Goal: Communication & Community: Answer question/provide support

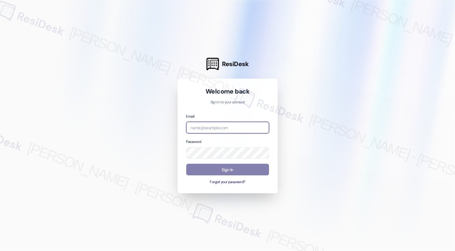
click at [223, 126] on input "email" at bounding box center [227, 128] width 83 height 12
click at [117, 90] on div at bounding box center [227, 125] width 455 height 251
click at [221, 128] on input "ampro" at bounding box center [227, 128] width 83 height 12
type input "a"
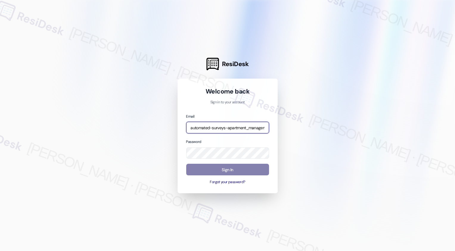
type input "automated-surveys-apartment_management_pros-[PERSON_NAME].[PERSON_NAME]@apartme…"
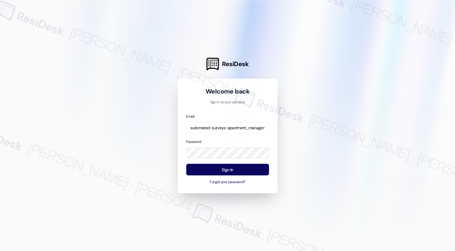
click at [226, 142] on div "Password" at bounding box center [227, 149] width 83 height 20
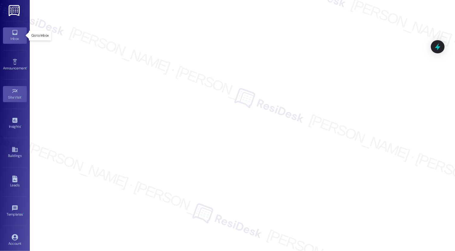
click at [6, 36] on div "Inbox" at bounding box center [15, 39] width 30 height 6
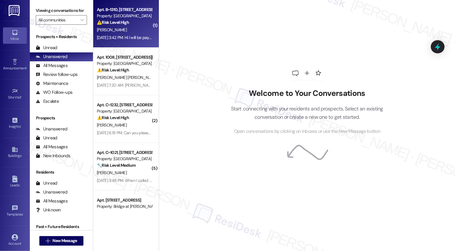
click at [137, 19] on div "⚠️ Risk Level: High The resident is responding to a rent reminder and indicatin…" at bounding box center [124, 22] width 55 height 6
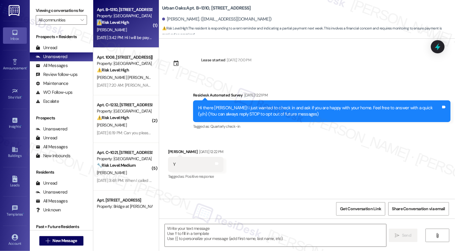
click at [137, 19] on div "⚠️ Risk Level: High The resident is responding to a rent reminder and indicatin…" at bounding box center [124, 22] width 55 height 6
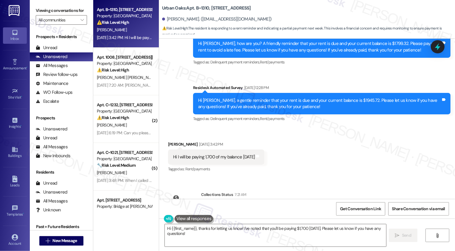
scroll to position [306, 0]
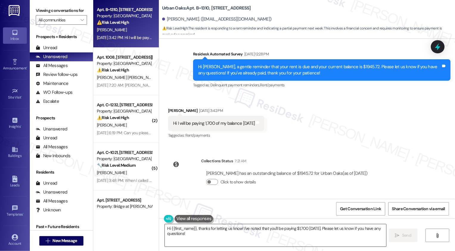
click at [198, 239] on textarea "Hi {{first_name}}, thanks for letting us know! I've noted that you'll be paying…" at bounding box center [275, 235] width 221 height 22
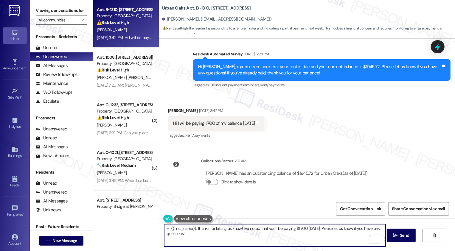
drag, startPoint x: 324, startPoint y: 227, endPoint x: 334, endPoint y: 243, distance: 18.4
click at [334, 243] on textarea "Hi {{first_name}}, thanks for letting us know! I've noted that you'll be paying…" at bounding box center [274, 235] width 221 height 22
click at [225, 228] on textarea "Hi {{first_name}}, thanks for letting us know! I've noted that you'll be paying…" at bounding box center [274, 235] width 221 height 22
type textarea "Hi {{first_name}}, thanks for letting me know! I've noted that you'll be paying…"
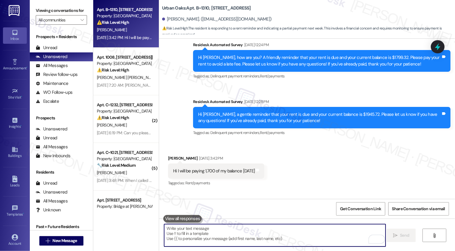
scroll to position [250, 0]
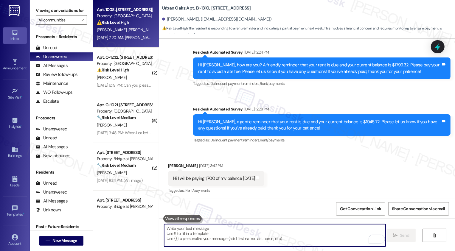
click at [127, 39] on div "[DATE] 7:20 AM: [PERSON_NAME] told me that light dont receive power from the st…" at bounding box center [187, 37] width 180 height 5
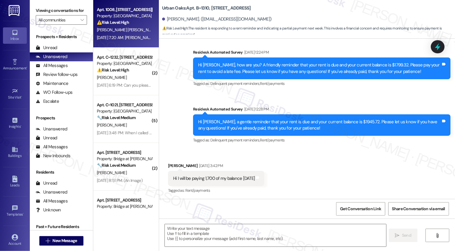
click at [127, 39] on div "[DATE] 7:20 AM: [PERSON_NAME] told me that light dont receive power from the st…" at bounding box center [187, 37] width 180 height 5
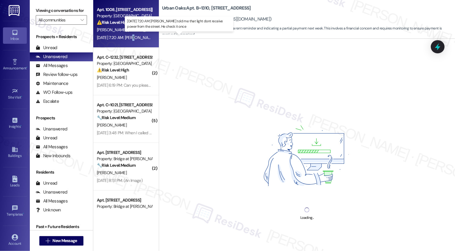
click at [127, 39] on div "[DATE] 7:20 AM: [PERSON_NAME] told me that light dont receive power from the st…" at bounding box center [187, 37] width 180 height 5
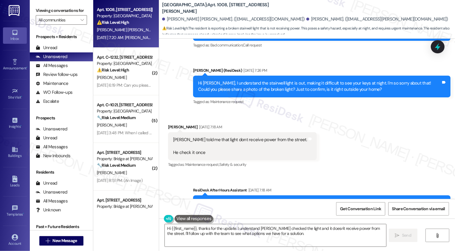
scroll to position [473, 0]
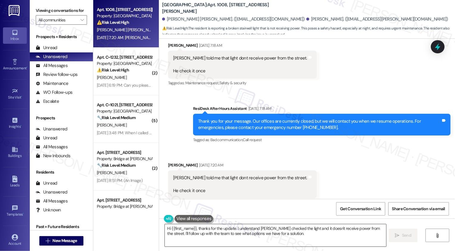
click at [228, 232] on textarea "Hi {{first_name}}, thanks for the update. I understand [PERSON_NAME] checked th…" at bounding box center [275, 235] width 221 height 22
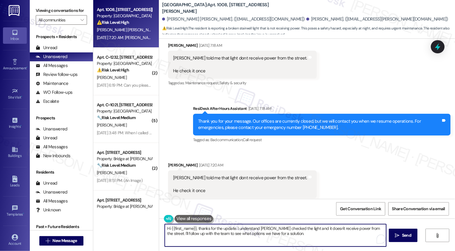
drag, startPoint x: 193, startPoint y: 228, endPoint x: 141, endPoint y: 226, distance: 52.5
click at [141, 227] on div "Apt. 1008, [STREET_ADDRESS][PERSON_NAME] Property: [GEOGRAPHIC_DATA] ⚠️ Risk Le…" at bounding box center [274, 125] width 362 height 251
drag, startPoint x: 165, startPoint y: 228, endPoint x: 139, endPoint y: 228, distance: 26.2
click at [147, 228] on div "Apt. 1008, [STREET_ADDRESS][PERSON_NAME] Property: [GEOGRAPHIC_DATA] ⚠️ Risk Le…" at bounding box center [274, 125] width 362 height 251
click at [214, 226] on textarea "Thanks for the update. I understand [PERSON_NAME] checked the light and it does…" at bounding box center [274, 235] width 221 height 22
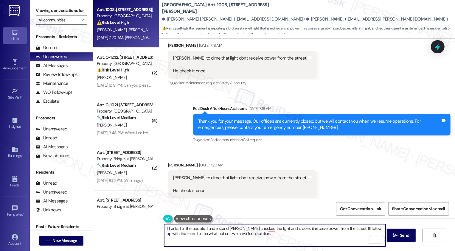
click at [235, 228] on textarea "Thanks for the update. I understand [PERSON_NAME] checked the light and it does…" at bounding box center [274, 235] width 221 height 22
click at [251, 232] on textarea "Thanks for the update. I understand [PERSON_NAME] checked the light and it does…" at bounding box center [274, 235] width 221 height 22
click at [268, 231] on textarea "Thanks for the update. I understand [PERSON_NAME] checked the light and it does…" at bounding box center [274, 235] width 221 height 22
click at [200, 233] on textarea "Thanks for the update. I understand [PERSON_NAME] checked the light, and it doe…" at bounding box center [274, 235] width 221 height 22
click at [169, 162] on div "[PERSON_NAME] [DATE] 7:20 AM" at bounding box center [242, 166] width 149 height 8
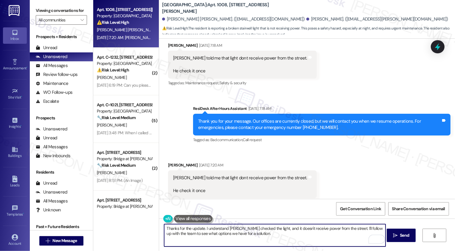
click at [169, 162] on div "[PERSON_NAME] [DATE] 7:20 AM" at bounding box center [242, 166] width 149 height 8
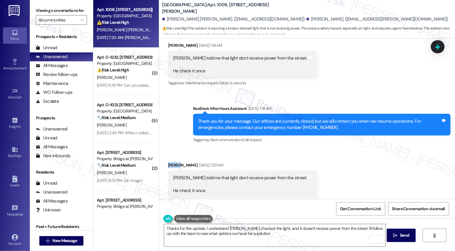
copy div "[PERSON_NAME]"
click at [200, 229] on textarea "Thanks for the update. I understand [PERSON_NAME] checked the light, and it doe…" at bounding box center [274, 235] width 221 height 22
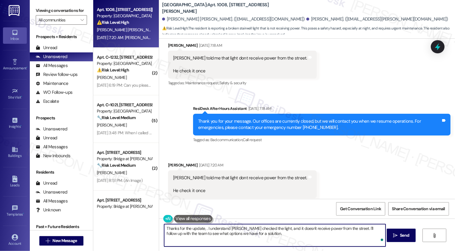
paste textarea "[PERSON_NAME]"
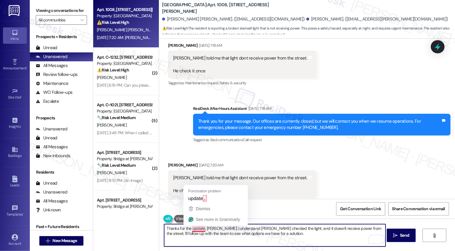
click at [196, 229] on textarea "Thanks for the update, [PERSON_NAME]. I understand [PERSON_NAME] checked the li…" at bounding box center [274, 235] width 221 height 22
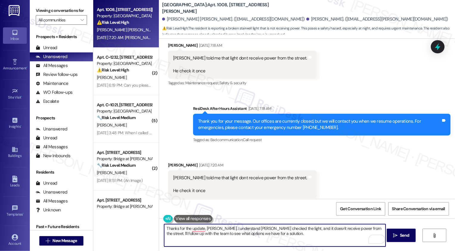
click at [225, 230] on textarea "Thanks for the update, [PERSON_NAME]. I understand [PERSON_NAME] checked the li…" at bounding box center [274, 235] width 221 height 22
click at [252, 233] on textarea "Thanks for the update, [PERSON_NAME]. I understand [PERSON_NAME] checked the li…" at bounding box center [274, 235] width 221 height 22
click at [309, 237] on textarea "Thanks for the update, [PERSON_NAME]. I understand [PERSON_NAME] checked the li…" at bounding box center [274, 235] width 221 height 22
click at [337, 235] on textarea "Thanks for the update, [PERSON_NAME]. I understand [PERSON_NAME] checked the li…" at bounding box center [274, 235] width 221 height 22
drag, startPoint x: 224, startPoint y: 235, endPoint x: 260, endPoint y: 233, distance: 36.1
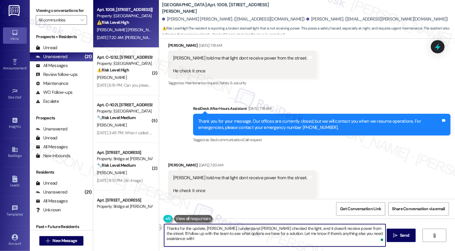
click at [260, 233] on textarea "Thanks for the update, [PERSON_NAME]. I understand [PERSON_NAME] checked the li…" at bounding box center [274, 235] width 221 height 22
type textarea "Thanks for the update, [PERSON_NAME]. I understand [PERSON_NAME] checked the li…"
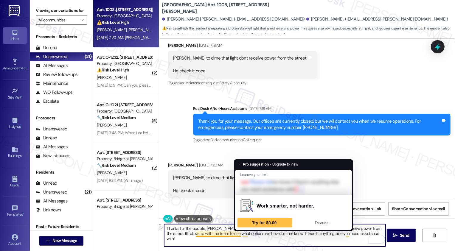
drag, startPoint x: 199, startPoint y: 234, endPoint x: 237, endPoint y: 233, distance: 37.3
click at [237, 233] on textarea "Thanks for the update, [PERSON_NAME]. I understand [PERSON_NAME] checked the li…" at bounding box center [274, 235] width 221 height 22
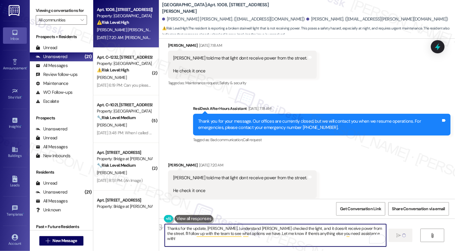
click at [311, 234] on textarea "Thanks for the update, [PERSON_NAME]. I understand [PERSON_NAME] checked the li…" at bounding box center [275, 235] width 221 height 22
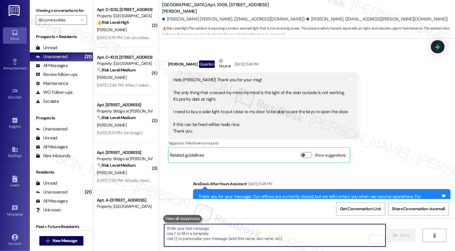
scroll to position [238, 0]
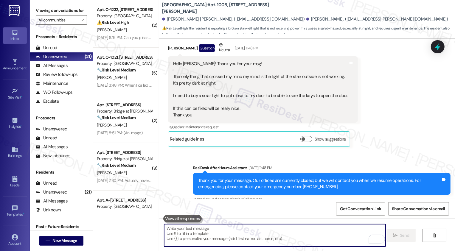
click at [204, 8] on b "[GEOGRAPHIC_DATA]: Apt. 1008, [STREET_ADDRESS][PERSON_NAME]" at bounding box center [221, 8] width 119 height 13
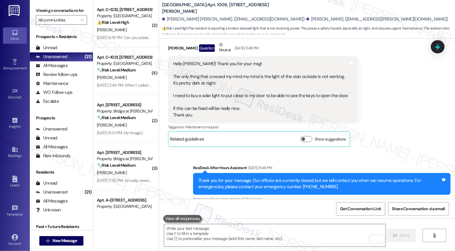
click at [204, 8] on b "[GEOGRAPHIC_DATA]: Apt. 1008, [STREET_ADDRESS][PERSON_NAME]" at bounding box center [221, 8] width 119 height 13
copy b "1008"
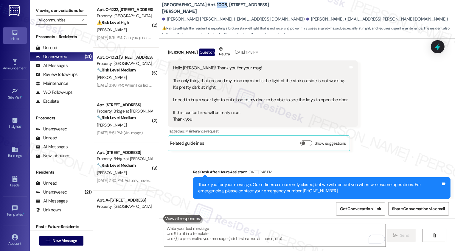
scroll to position [218, 0]
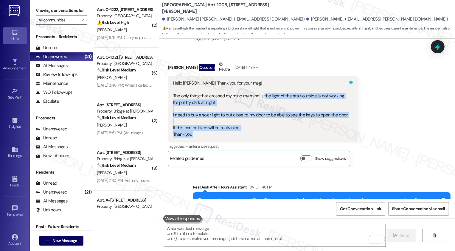
drag, startPoint x: 259, startPoint y: 83, endPoint x: 342, endPoint y: 103, distance: 85.6
click at [342, 103] on div "Hello [PERSON_NAME]! Thank you for your msg! The only thing that crossed my min…" at bounding box center [263, 109] width 190 height 66
click at [220, 98] on div "Hello [PERSON_NAME]! Thank you for your msg! The only thing that crossed my min…" at bounding box center [260, 109] width 175 height 58
drag, startPoint x: 266, startPoint y: 83, endPoint x: 341, endPoint y: 103, distance: 77.4
click at [342, 103] on div "Hello [PERSON_NAME]! Thank you for your msg! The only thing that crossed my min…" at bounding box center [263, 109] width 190 height 66
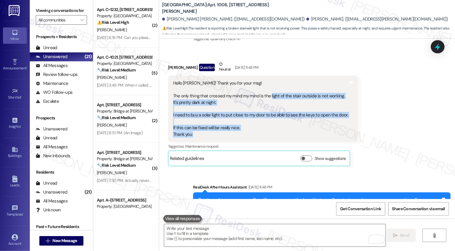
click at [341, 103] on div "Hello [PERSON_NAME]! Thank you for your msg! The only thing that crossed my min…" at bounding box center [260, 109] width 175 height 58
drag, startPoint x: 267, startPoint y: 84, endPoint x: 342, endPoint y: 100, distance: 76.5
click at [342, 100] on div "Hello [PERSON_NAME]! Thank you for your msg! The only thing that crossed my min…" at bounding box center [261, 109] width 176 height 58
copy div "light of the stair outside is not working. It's pretty dark at night. I need to…"
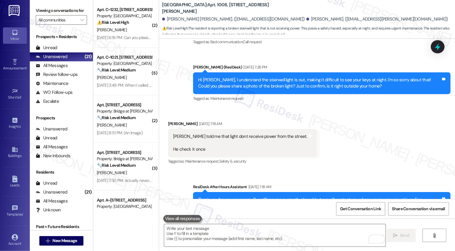
scroll to position [403, 0]
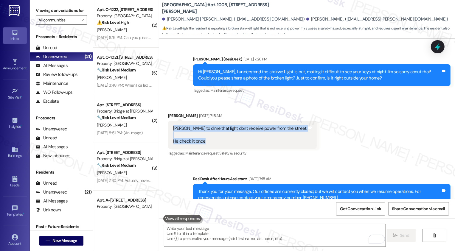
drag, startPoint x: 169, startPoint y: 113, endPoint x: 204, endPoint y: 128, distance: 38.2
click at [204, 128] on div "[PERSON_NAME] told me that light dont receive power from the street. He check i…" at bounding box center [240, 134] width 134 height 19
copy div "[PERSON_NAME] told me that light dont receive power from the street. He check i…"
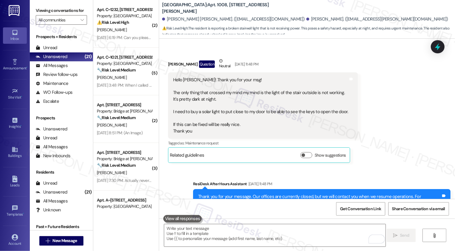
scroll to position [188, 0]
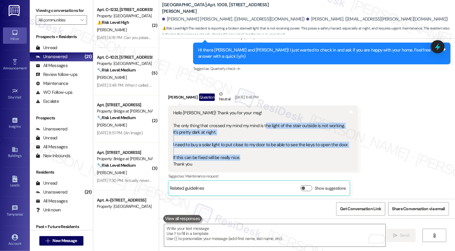
drag, startPoint x: 261, startPoint y: 113, endPoint x: 264, endPoint y: 146, distance: 33.2
click at [264, 146] on div "Hello [PERSON_NAME]! Thank you for your msg! The only thing that crossed my min…" at bounding box center [260, 139] width 175 height 58
copy div "he light of the stair outside is not working. It's pretty dark at night. I need…"
click at [239, 124] on div "Hello [PERSON_NAME]! Thank you for your msg! The only thing that crossed my min…" at bounding box center [260, 139] width 175 height 58
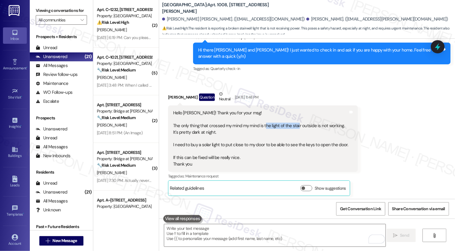
drag, startPoint x: 260, startPoint y: 113, endPoint x: 293, endPoint y: 111, distance: 33.1
click at [293, 111] on div "Hello [PERSON_NAME]! Thank you for your msg! The only thing that crossed my min…" at bounding box center [260, 139] width 175 height 58
click at [286, 112] on div "Hello [PERSON_NAME]! Thank you for your msg! The only thing that crossed my min…" at bounding box center [260, 139] width 175 height 58
drag, startPoint x: 262, startPoint y: 113, endPoint x: 310, endPoint y: 115, distance: 48.0
click at [310, 115] on div "Hello [PERSON_NAME]! Thank you for your msg! The only thing that crossed my min…" at bounding box center [260, 139] width 175 height 58
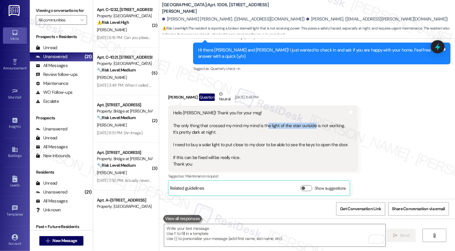
copy div "e light of the stair outside"
click at [212, 6] on b "[GEOGRAPHIC_DATA]: Apt. 1008, [STREET_ADDRESS][PERSON_NAME]" at bounding box center [221, 8] width 119 height 13
click at [204, 8] on b "[GEOGRAPHIC_DATA]: Apt. 1008, [STREET_ADDRESS][PERSON_NAME]" at bounding box center [221, 8] width 119 height 13
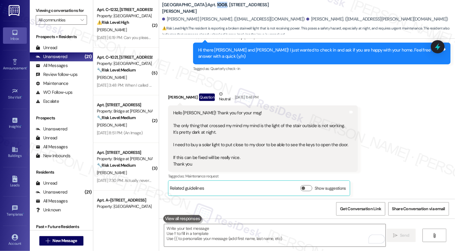
copy b "1008"
drag, startPoint x: 268, startPoint y: 20, endPoint x: 317, endPoint y: 19, distance: 49.5
click at [317, 20] on div "[PERSON_NAME]. ([EMAIL_ADDRESS][PERSON_NAME][DOMAIN_NAME])" at bounding box center [377, 19] width 142 height 6
copy div "[PERSON_NAME]"
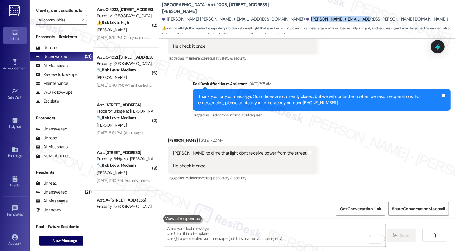
scroll to position [521, 0]
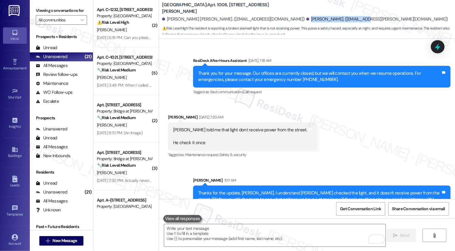
click at [381, 104] on div "Received via SMS [PERSON_NAME] [DATE] 7:20 AM [PERSON_NAME] told me that light …" at bounding box center [307, 132] width 296 height 63
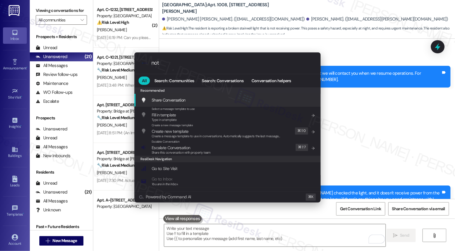
type input "note"
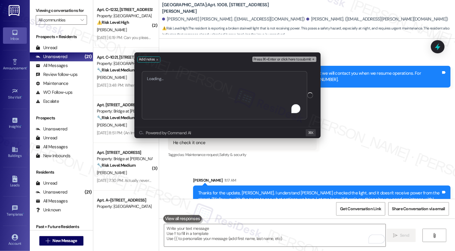
type textarea "Work order 3629 added successfully!"
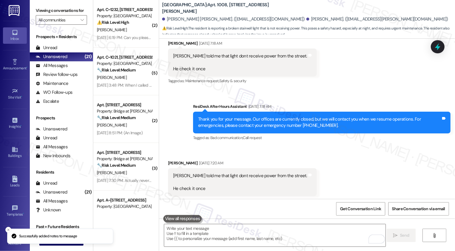
scroll to position [473, 0]
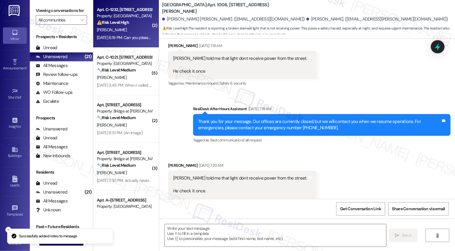
click at [142, 24] on div "⚠️ Risk Level: High The resident is requesting to be removed from contact lists…" at bounding box center [124, 22] width 55 height 6
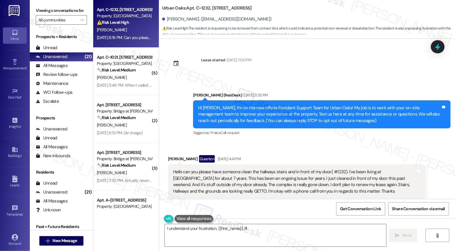
scroll to position [3175, 0]
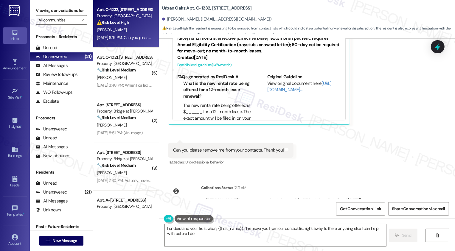
type textarea "I understand your frustration, {{first_name}}. I'll remove you from our contact…"
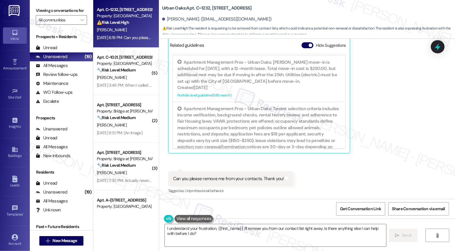
scroll to position [107, 0]
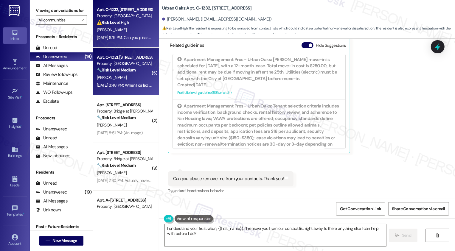
click at [142, 63] on div "Property: [GEOGRAPHIC_DATA]" at bounding box center [124, 64] width 55 height 6
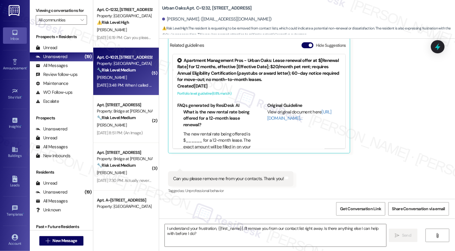
click at [142, 63] on div "Property: [GEOGRAPHIC_DATA]" at bounding box center [124, 64] width 55 height 6
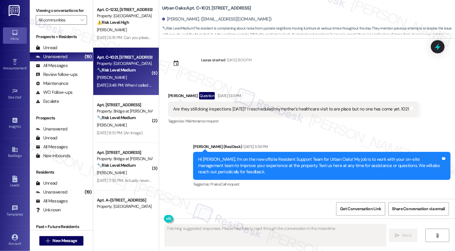
scroll to position [2424, 0]
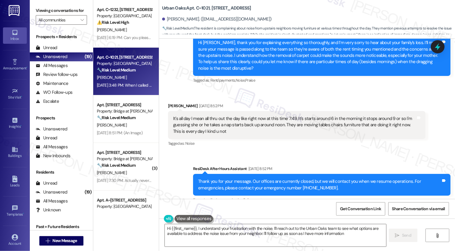
type textarea "Hi {{first_name}}, I understand your frustration with the noise. I'll reach out…"
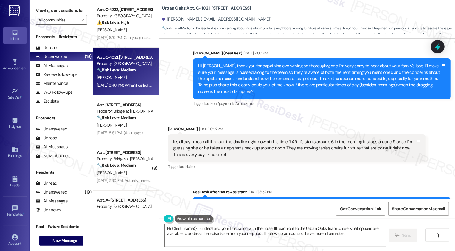
scroll to position [1897, 0]
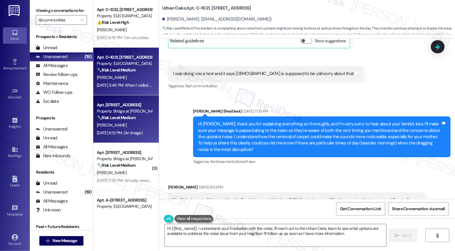
click at [109, 122] on div "[PERSON_NAME]" at bounding box center [124, 125] width 56 height 7
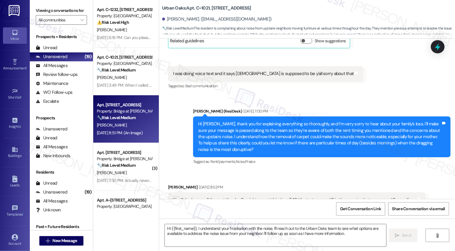
type textarea "Fetching suggested responses. Please feel free to read through the conversation…"
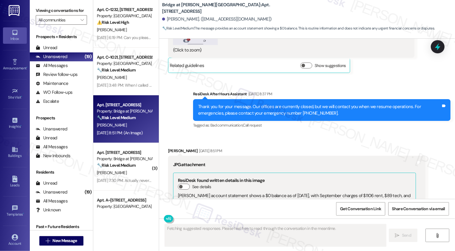
scroll to position [541, 0]
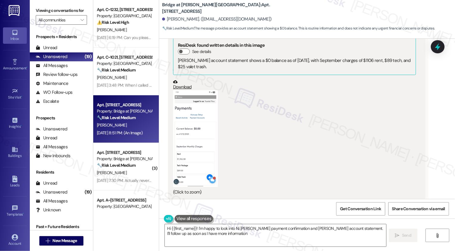
type textarea "Hi {{first_name}}! I'm happy to look into Ni [PERSON_NAME] payment confirmation…"
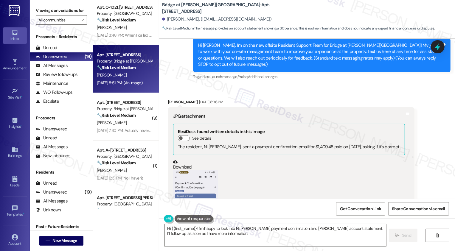
scroll to position [0, 0]
